Goal: Check status: Check status

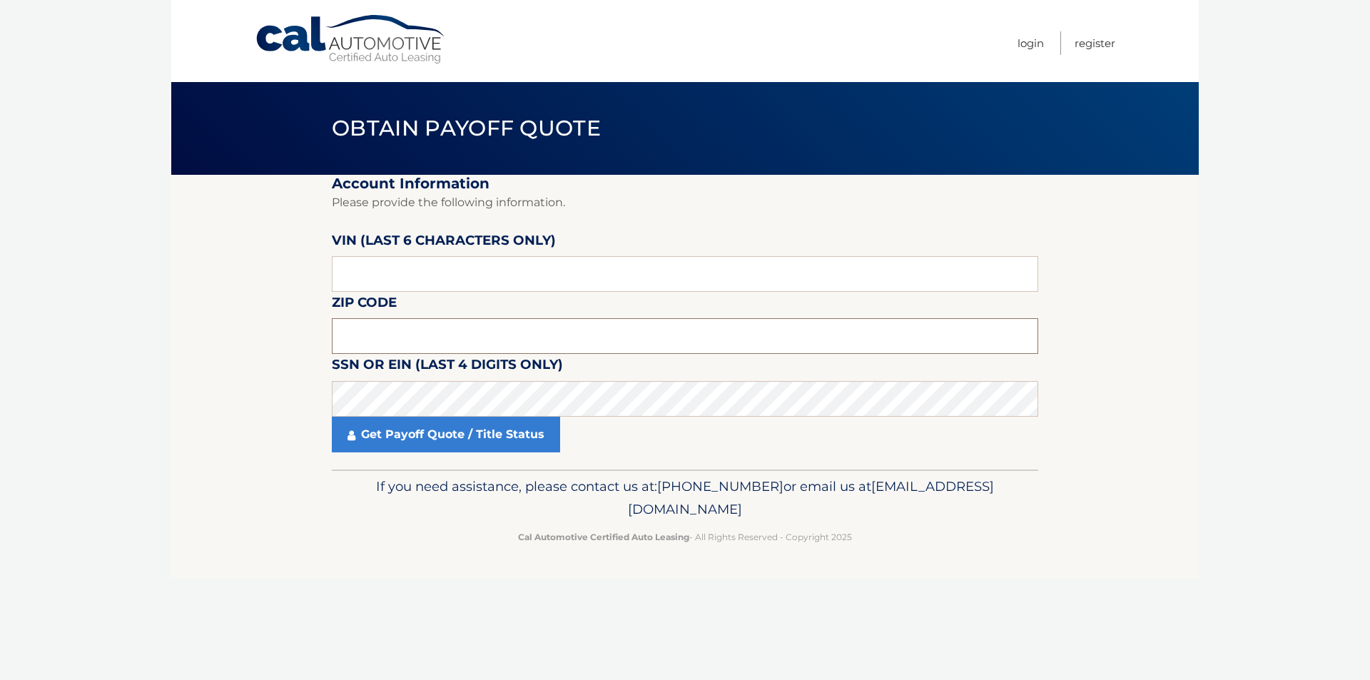
click at [383, 341] on input "text" at bounding box center [685, 336] width 706 height 36
click at [385, 328] on input "text" at bounding box center [685, 336] width 706 height 36
click at [372, 273] on input "text" at bounding box center [685, 274] width 706 height 36
drag, startPoint x: 372, startPoint y: 273, endPoint x: 325, endPoint y: 274, distance: 47.1
click at [325, 274] on section "Account Information Please provide the following information. VIN (last 6 chara…" at bounding box center [684, 322] width 1027 height 295
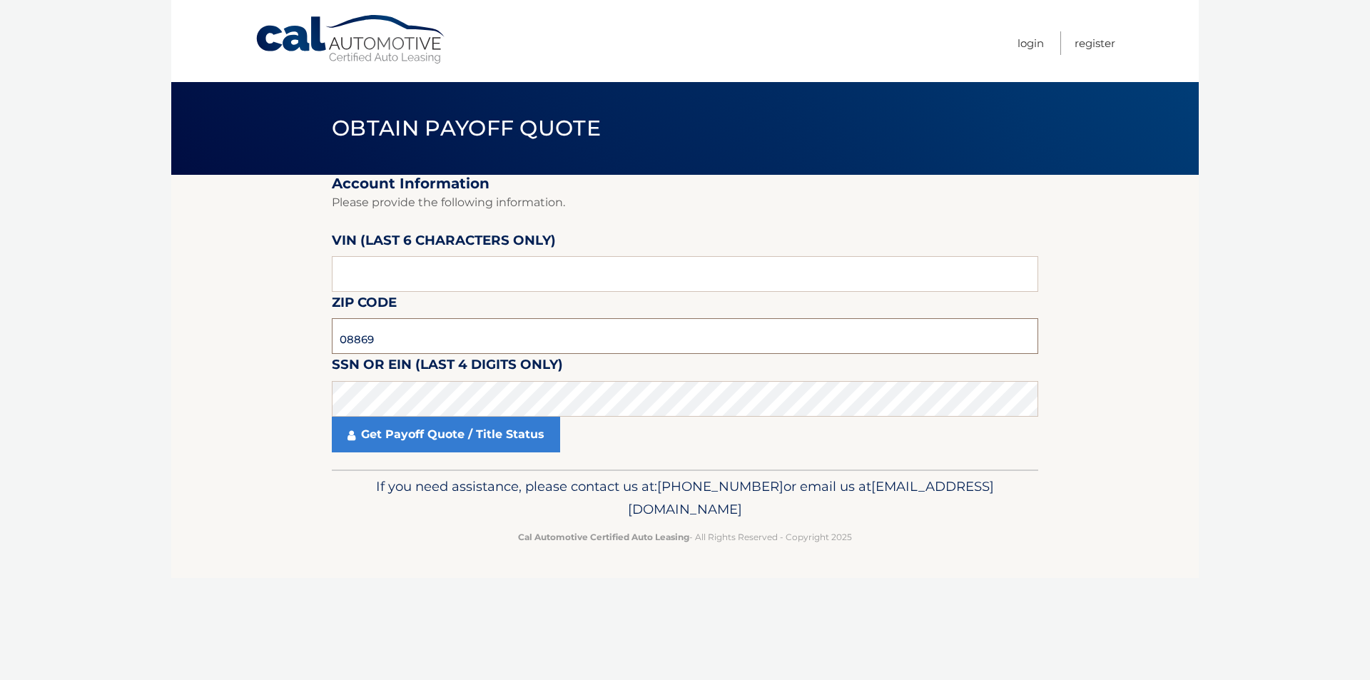
click at [430, 326] on input "08869" at bounding box center [685, 336] width 706 height 36
type input "07203"
click at [410, 283] on input "text" at bounding box center [685, 274] width 706 height 36
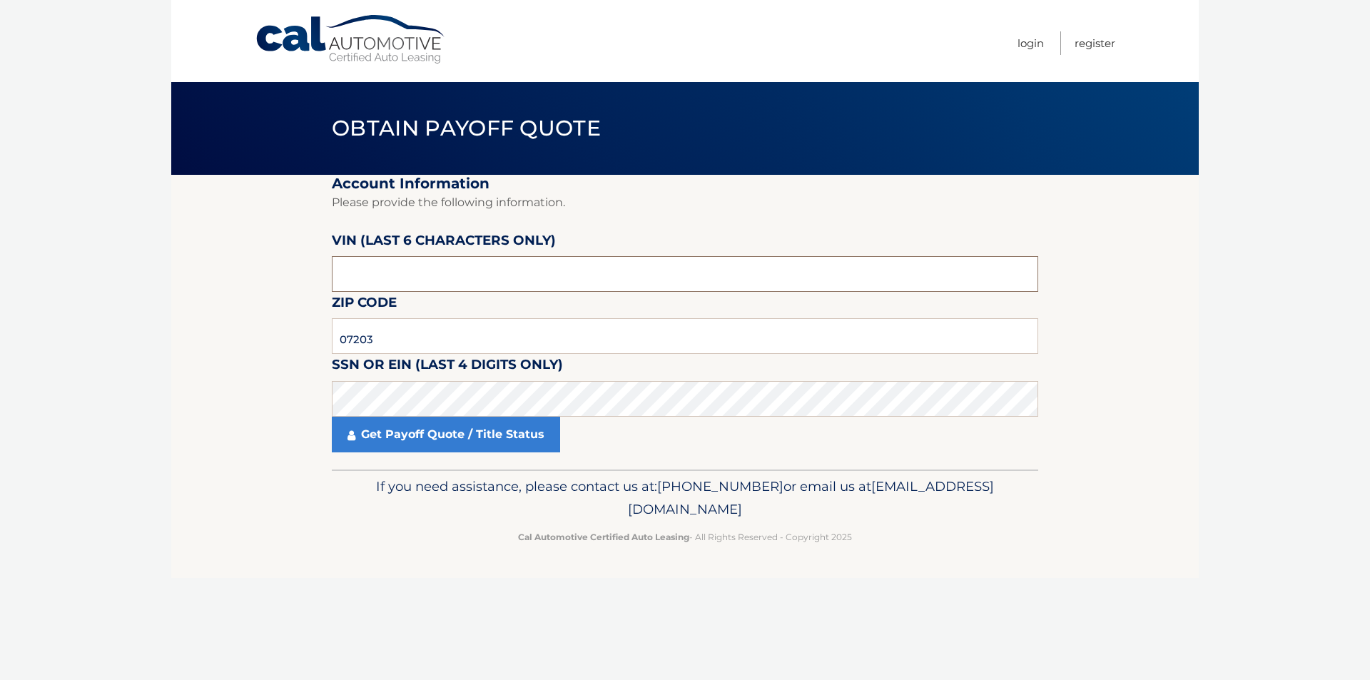
click at [410, 283] on input "text" at bounding box center [685, 274] width 706 height 36
type input "196372"
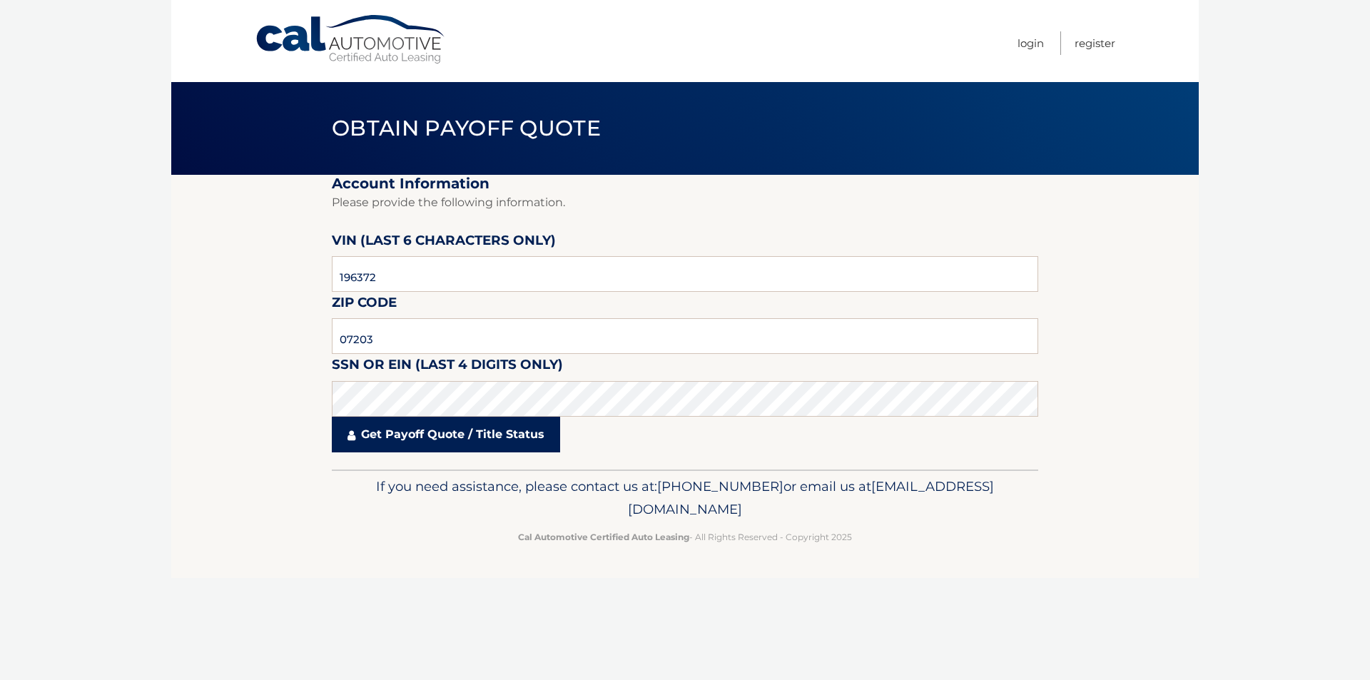
click at [434, 442] on link "Get Payoff Quote / Title Status" at bounding box center [446, 435] width 228 height 36
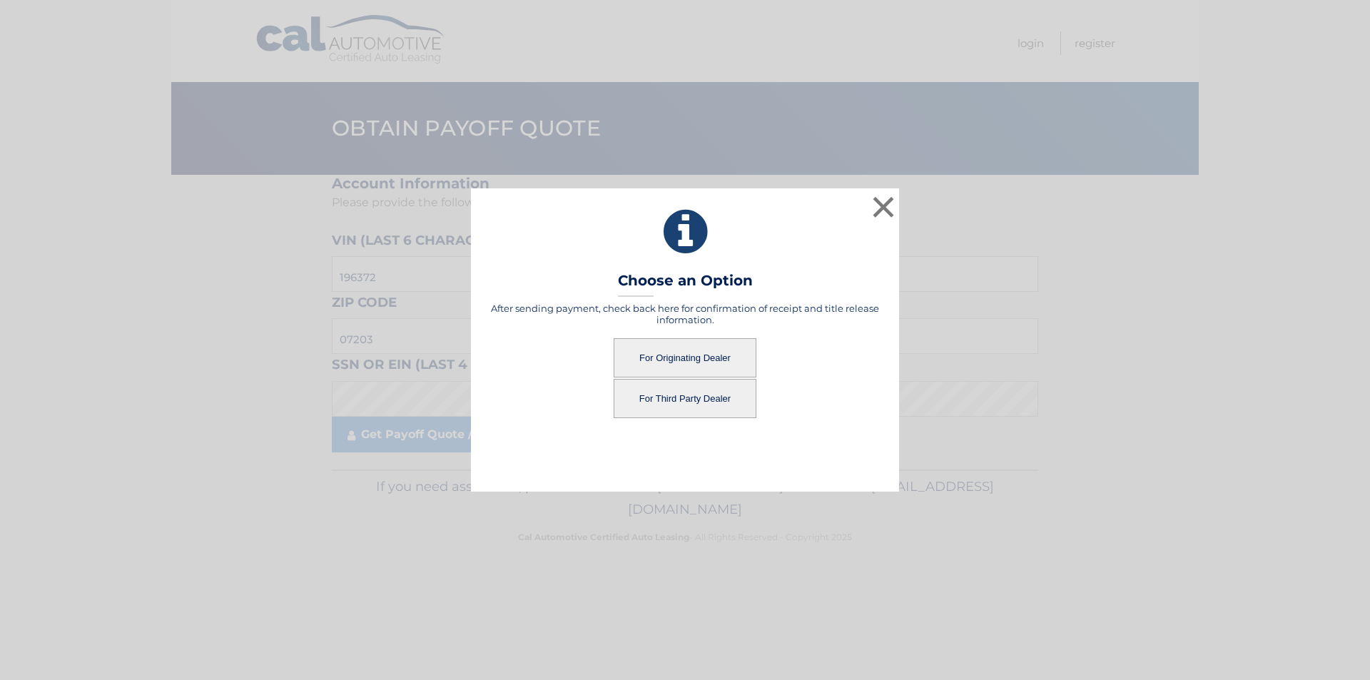
click at [671, 345] on button "For Originating Dealer" at bounding box center [685, 357] width 143 height 39
click at [697, 350] on button "For Originating Dealer" at bounding box center [685, 357] width 143 height 39
click at [642, 344] on button "For Originating Dealer" at bounding box center [685, 357] width 143 height 39
